Goal: Find specific page/section: Find specific page/section

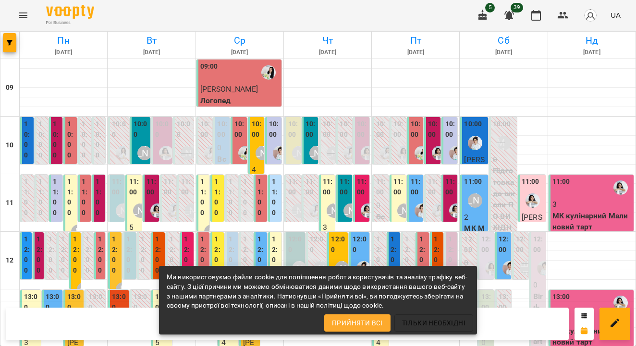
click at [341, 310] on div "Ми використовуємо файли cookie для поліпшення роботи користувачів та аналізу тр…" at bounding box center [318, 292] width 302 height 46
click at [343, 323] on span "Прийняти всі" at bounding box center [357, 323] width 51 height 12
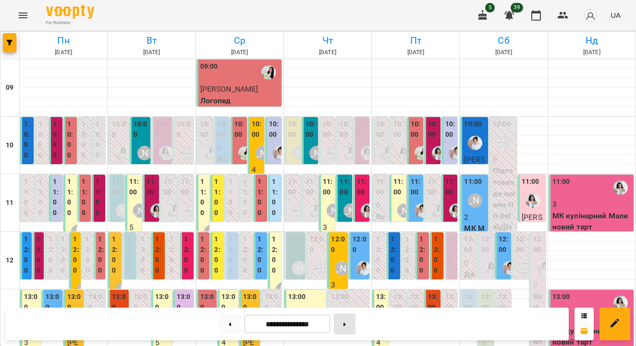
click at [346, 324] on icon at bounding box center [344, 324] width 2 height 3
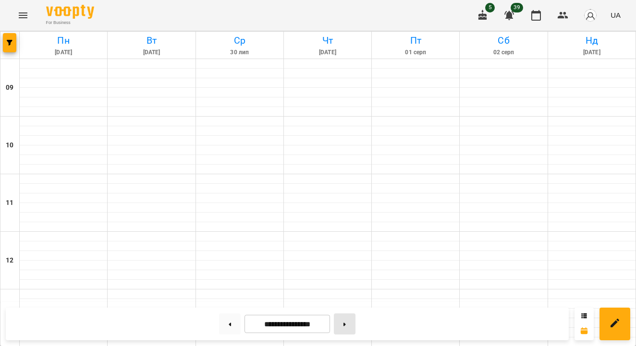
click at [346, 324] on icon at bounding box center [344, 324] width 2 height 3
type input "**********"
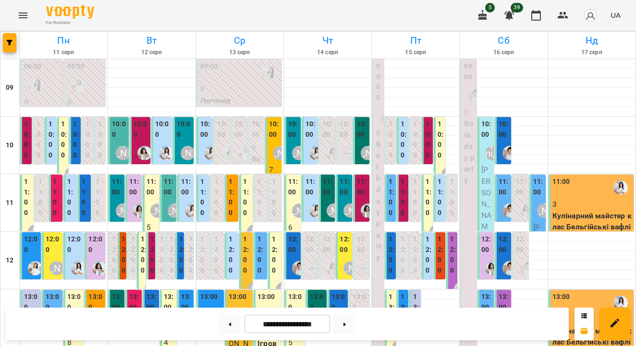
scroll to position [334, 0]
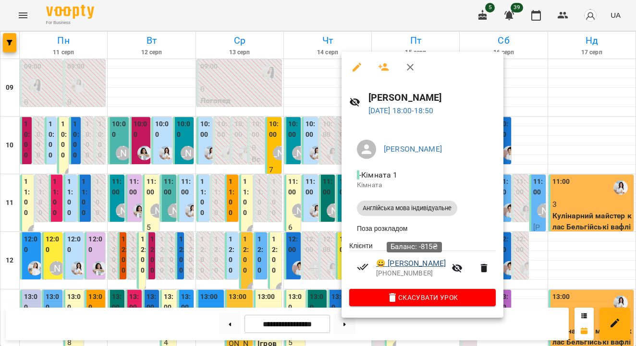
click at [394, 265] on link "😀 [PERSON_NAME]" at bounding box center [411, 264] width 70 height 12
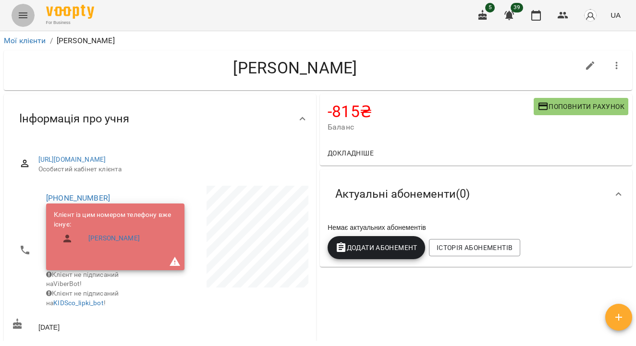
click at [32, 11] on button "Menu" at bounding box center [23, 15] width 23 height 23
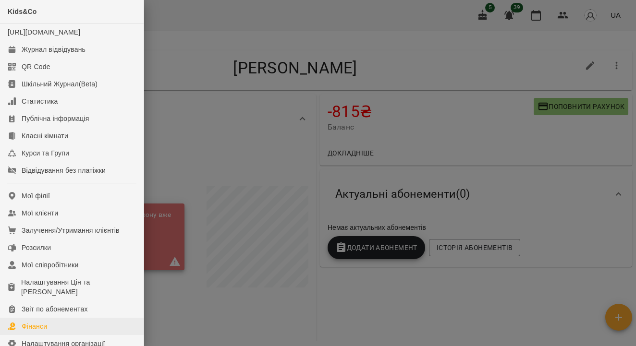
click at [54, 330] on link "Фінанси" at bounding box center [72, 326] width 144 height 17
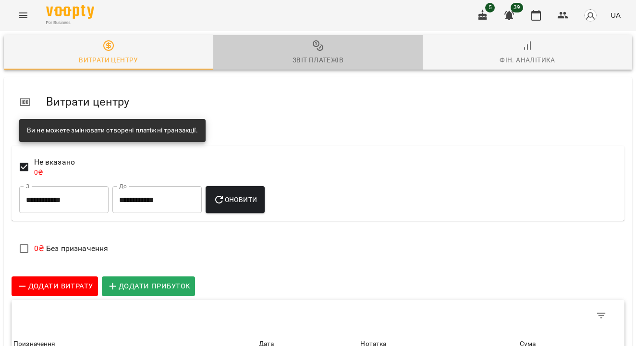
click at [339, 63] on div "Звіт платежів" at bounding box center [317, 60] width 51 height 12
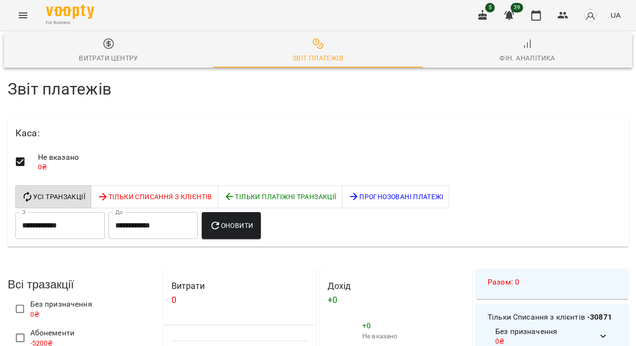
scroll to position [68, 0]
click at [536, 20] on icon "button" at bounding box center [536, 15] width 10 height 11
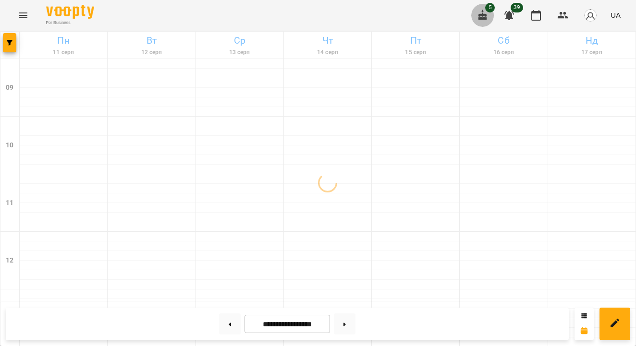
click at [491, 13] on button "button" at bounding box center [482, 15] width 23 height 23
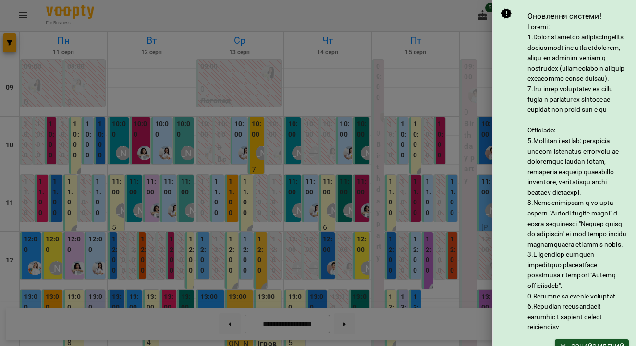
click at [451, 62] on div at bounding box center [318, 173] width 636 height 346
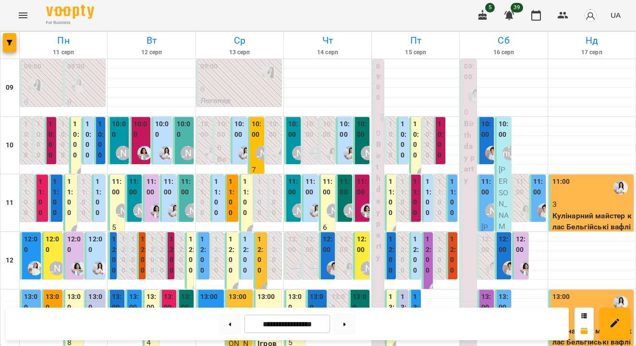
scroll to position [389, 0]
